Goal: Communication & Community: Participate in discussion

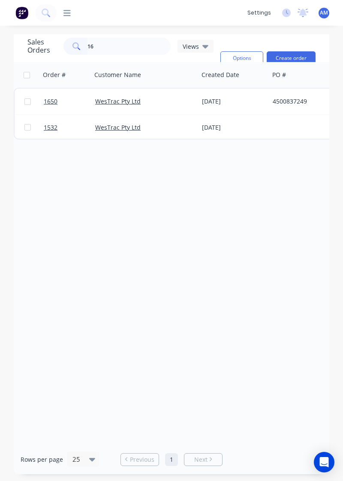
type input "1"
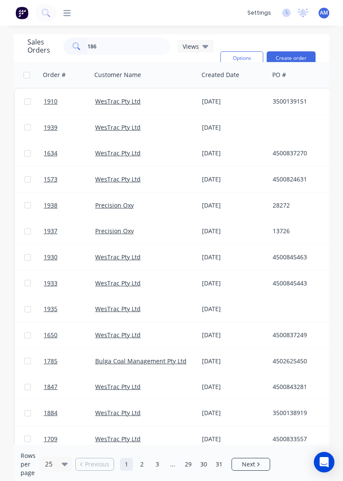
type input "1867"
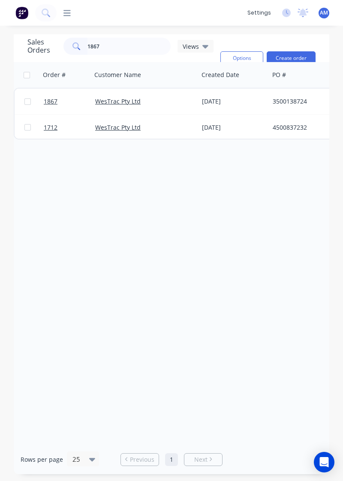
click at [224, 113] on div "[DATE]" at bounding box center [233, 102] width 71 height 26
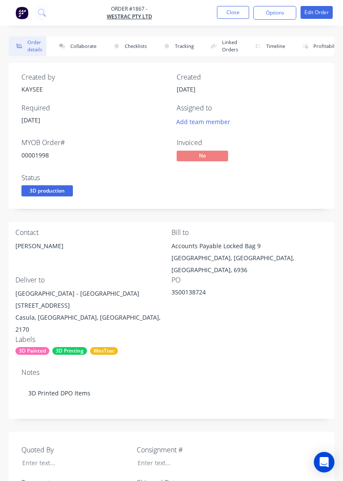
click at [92, 47] on button "Collaborate" at bounding box center [75, 46] width 49 height 20
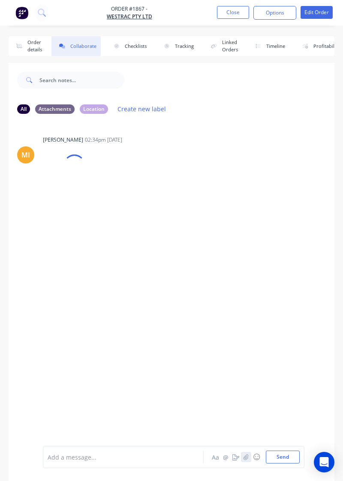
click at [248, 462] on button "button" at bounding box center [246, 457] width 10 height 10
click at [283, 460] on button "Send" at bounding box center [283, 457] width 34 height 13
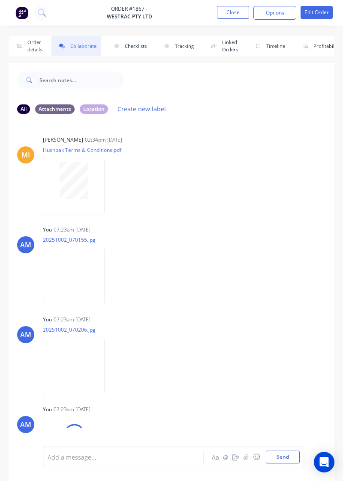
click at [166, 225] on div "You 07:23am 02/10/25 20251002_070155.jpg Labels Download Delete" at bounding box center [132, 262] width 179 height 77
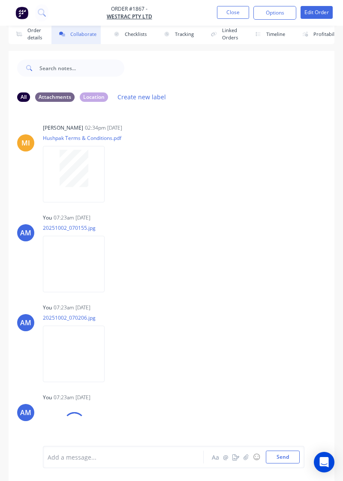
click at [72, 292] on img at bounding box center [74, 264] width 62 height 56
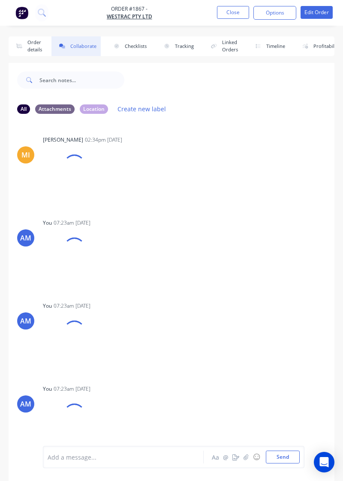
scroll to position [12, 0]
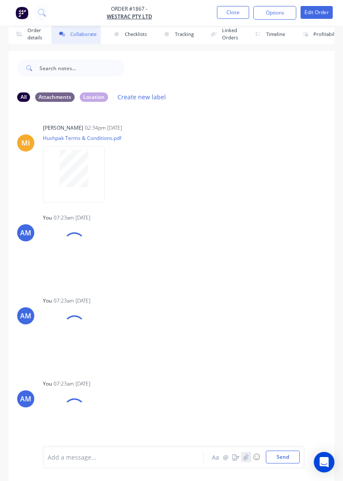
click at [248, 457] on icon "button" at bounding box center [245, 457] width 5 height 6
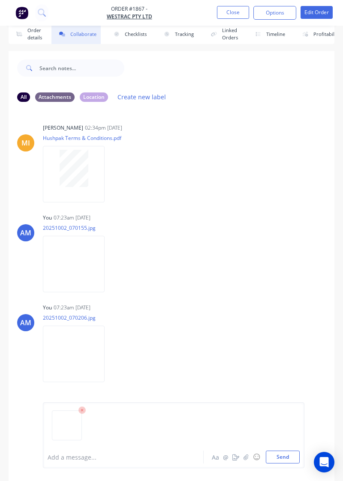
click at [286, 457] on button "Send" at bounding box center [283, 457] width 34 height 13
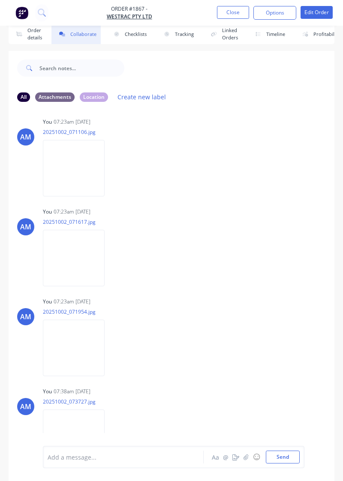
click at [227, 15] on button "Close" at bounding box center [233, 12] width 32 height 13
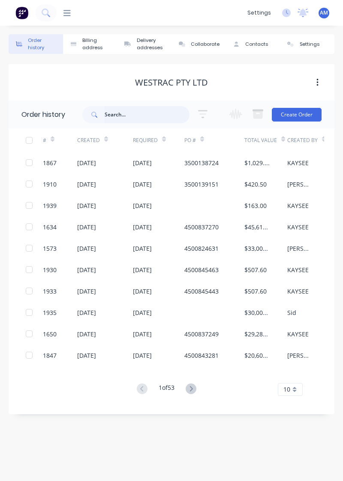
click at [147, 113] on input "text" at bounding box center [147, 114] width 85 height 17
type input "1938"
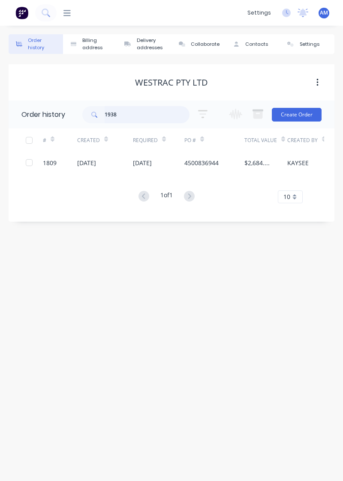
click at [140, 113] on input "1938" at bounding box center [147, 114] width 85 height 17
type input "1"
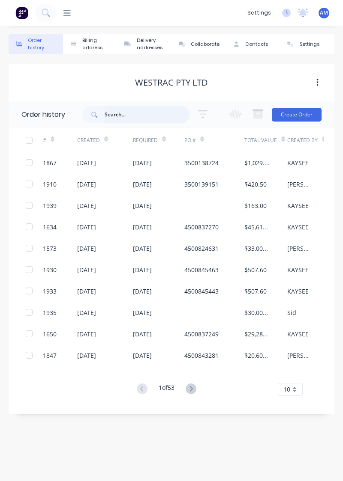
click at [140, 114] on input "text" at bounding box center [147, 114] width 85 height 17
type input "1938"
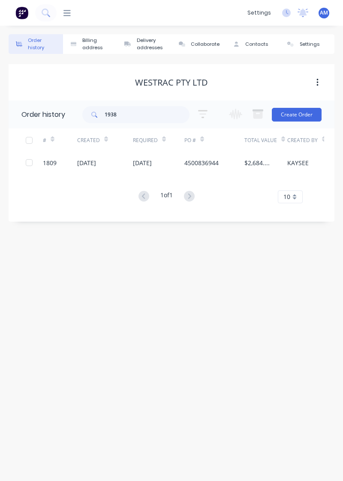
click at [69, 13] on icon at bounding box center [66, 13] width 7 height 6
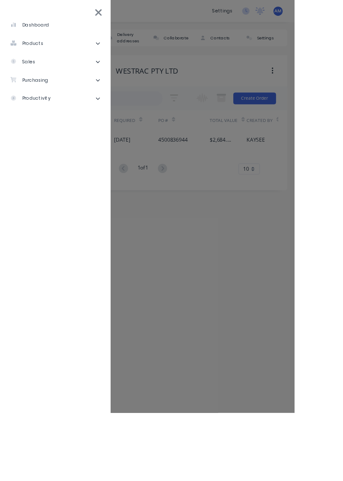
click at [84, 73] on li "sales" at bounding box center [64, 71] width 115 height 21
click at [64, 95] on div "Sales Orders" at bounding box center [43, 94] width 49 height 8
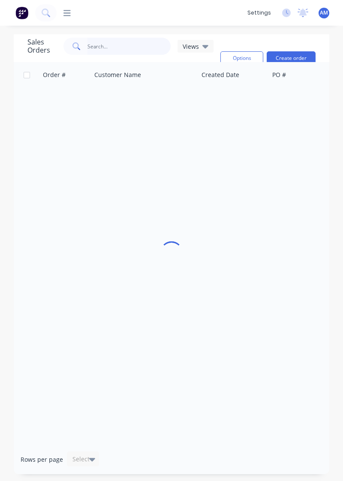
click at [147, 44] on input "text" at bounding box center [129, 46] width 84 height 17
type input "1938"
click at [256, 96] on div "[DATE]" at bounding box center [233, 102] width 71 height 26
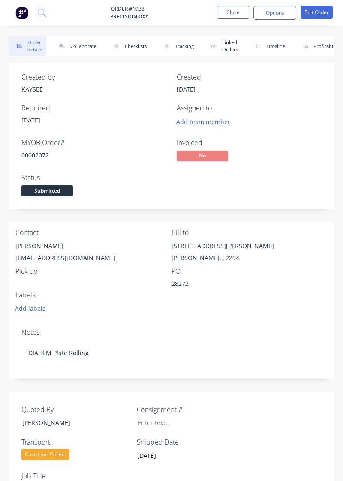
click at [79, 47] on button "Collaborate" at bounding box center [75, 46] width 49 height 20
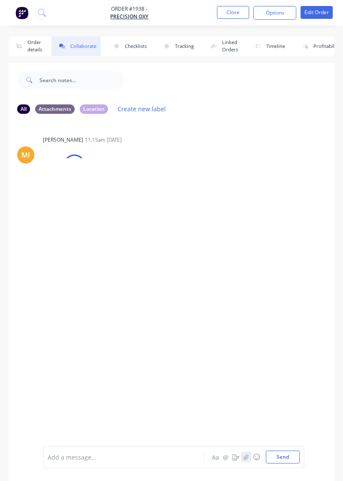
click at [245, 463] on button "button" at bounding box center [246, 457] width 10 height 10
click at [281, 464] on button "Send" at bounding box center [283, 457] width 34 height 13
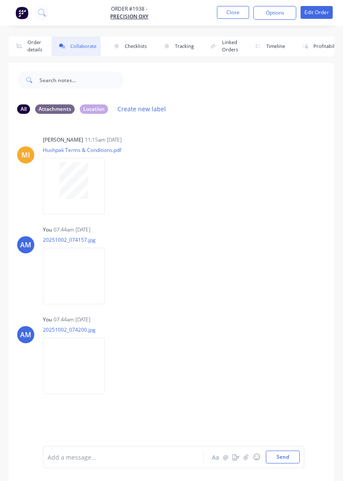
click at [74, 284] on img at bounding box center [74, 276] width 62 height 56
click at [63, 345] on img at bounding box center [74, 366] width 62 height 56
click at [61, 280] on img at bounding box center [74, 276] width 62 height 56
